Goal: Transaction & Acquisition: Purchase product/service

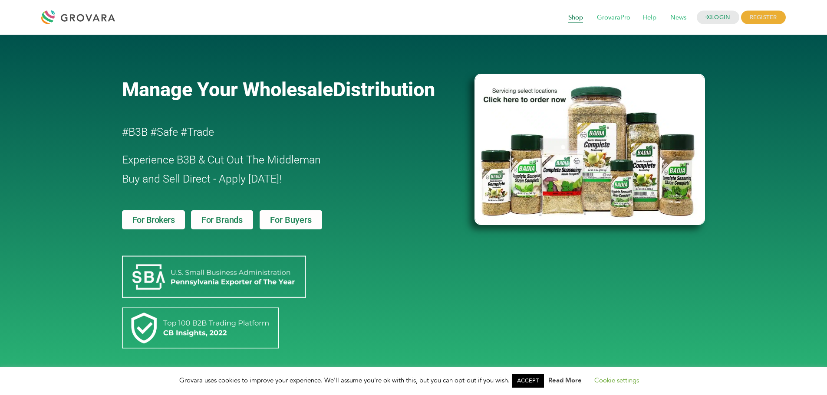
click at [574, 16] on span "Shop" at bounding box center [575, 18] width 27 height 16
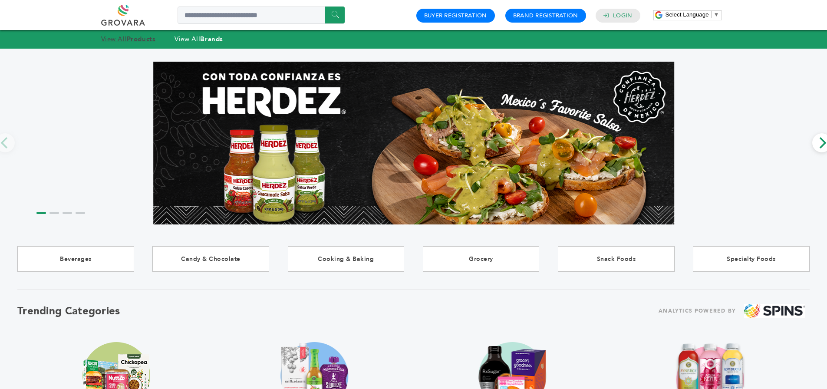
click at [124, 40] on link "View All Products" at bounding box center [128, 39] width 55 height 9
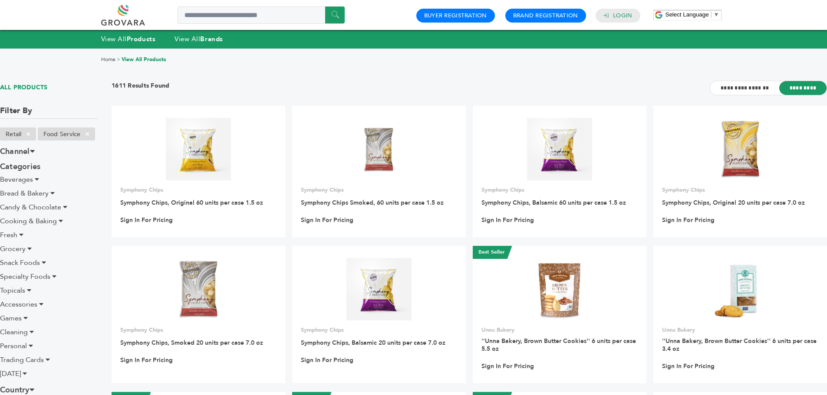
click at [342, 40] on div "View All Products View All Brands" at bounding box center [413, 39] width 625 height 10
